Goal: Communication & Community: Ask a question

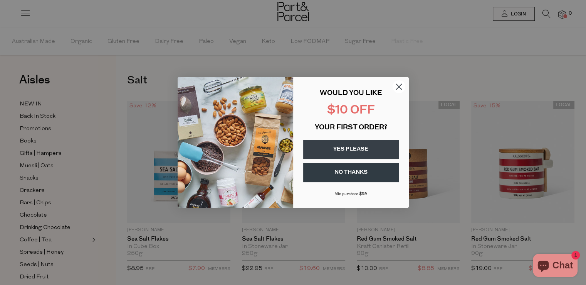
click at [397, 84] on icon "Close dialog" at bounding box center [398, 86] width 5 height 5
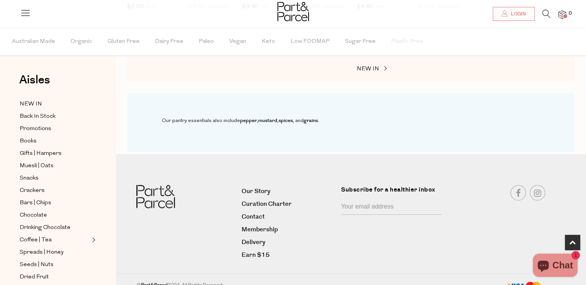
scroll to position [458, 0]
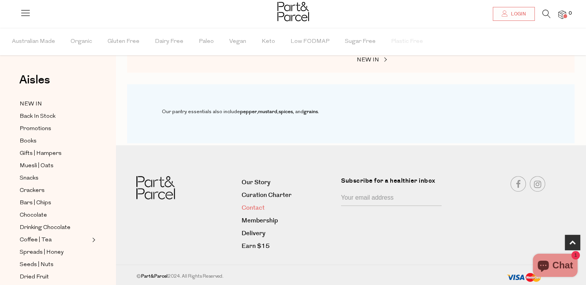
click at [254, 207] on link "Contact" at bounding box center [289, 207] width 94 height 10
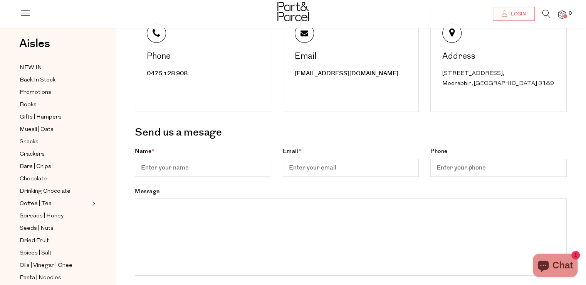
scroll to position [185, 0]
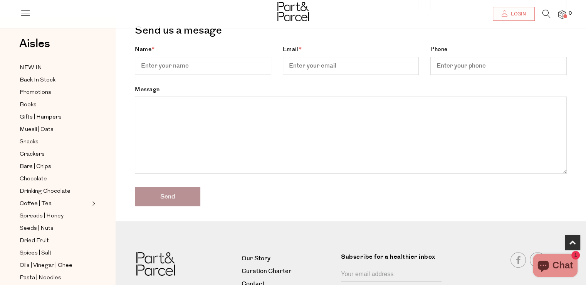
click at [209, 69] on input "Name *" at bounding box center [203, 66] width 137 height 18
click at [218, 69] on input "Name *" at bounding box center [203, 66] width 137 height 18
type input "[PERSON_NAME]"
type input "info@multirocksalt.com"
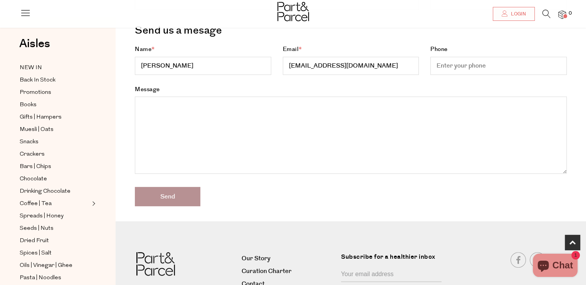
type input "3218826829"
click at [210, 134] on textarea "Message" at bounding box center [351, 134] width 432 height 77
paste textarea "Hello There! Our company is the direct manufacturer of Himalayan Salt products …"
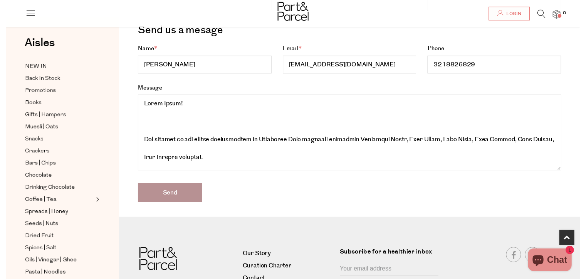
scroll to position [680, 0]
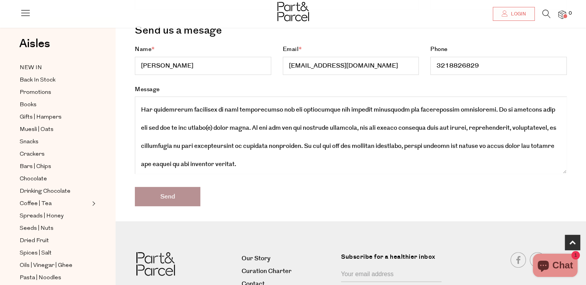
type textarea "Hello There! Our company is the direct manufacturer of Himalayan Salt products …"
click at [174, 198] on input "Send" at bounding box center [168, 196] width 66 height 19
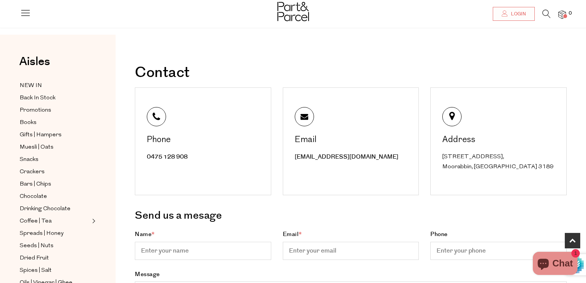
scroll to position [203, 0]
